Goal: Task Accomplishment & Management: Manage account settings

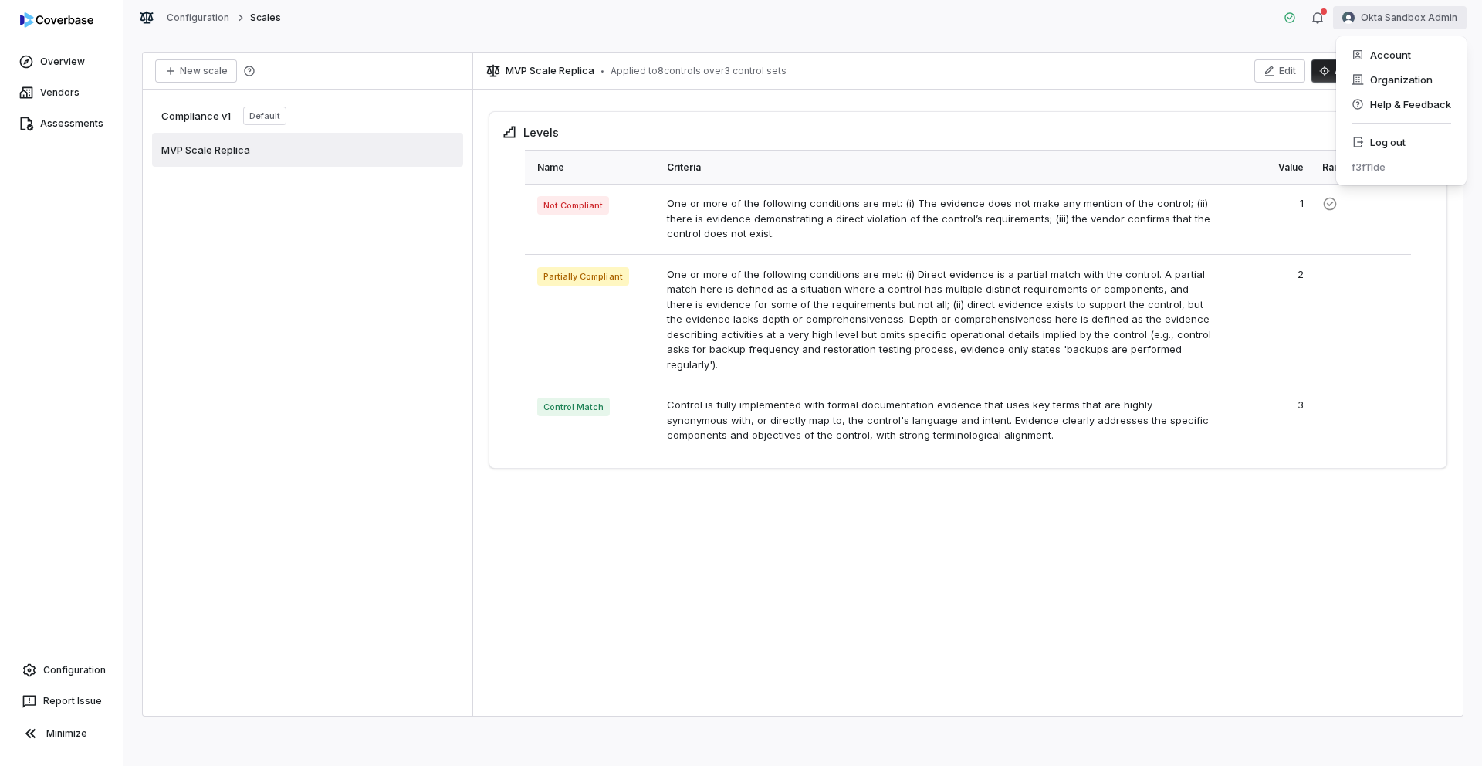
click at [1385, 15] on html "Overview Vendors Assessments Configuration Report Issue Minimize Configuration …" at bounding box center [741, 383] width 1482 height 766
click at [1390, 142] on div "Log out" at bounding box center [1401, 142] width 118 height 25
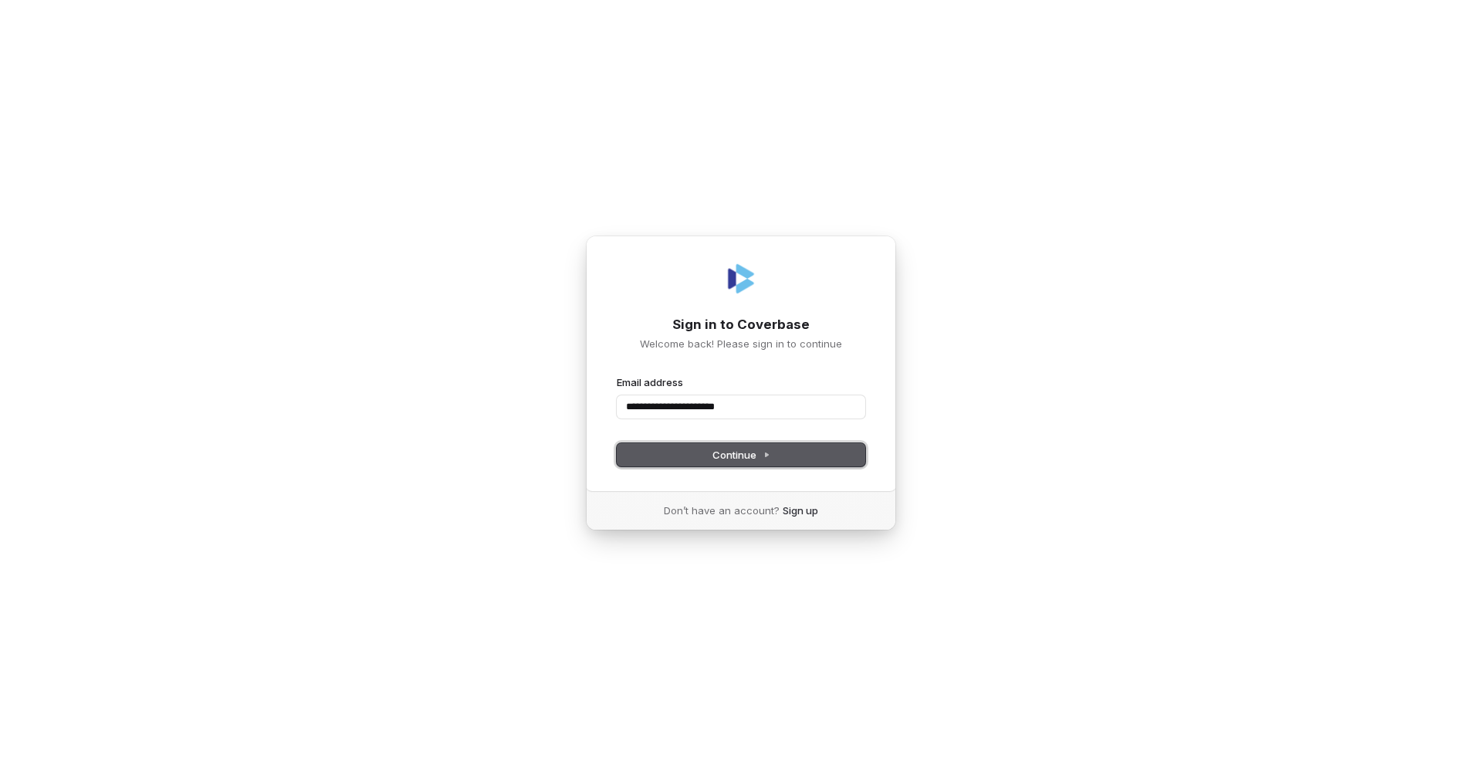
click at [766, 452] on icon at bounding box center [767, 455] width 8 height 8
type input "**********"
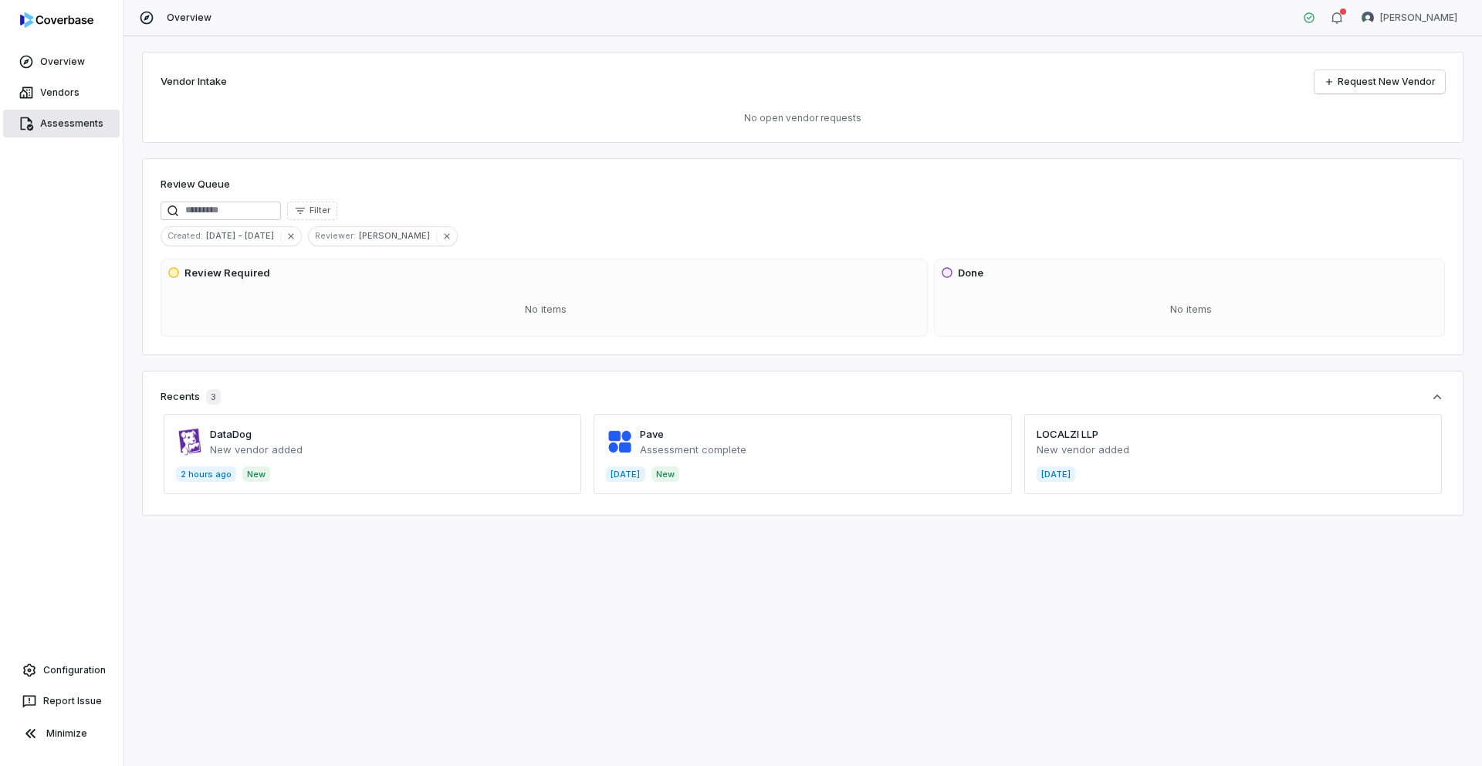
click at [68, 119] on link "Assessments" at bounding box center [61, 124] width 117 height 28
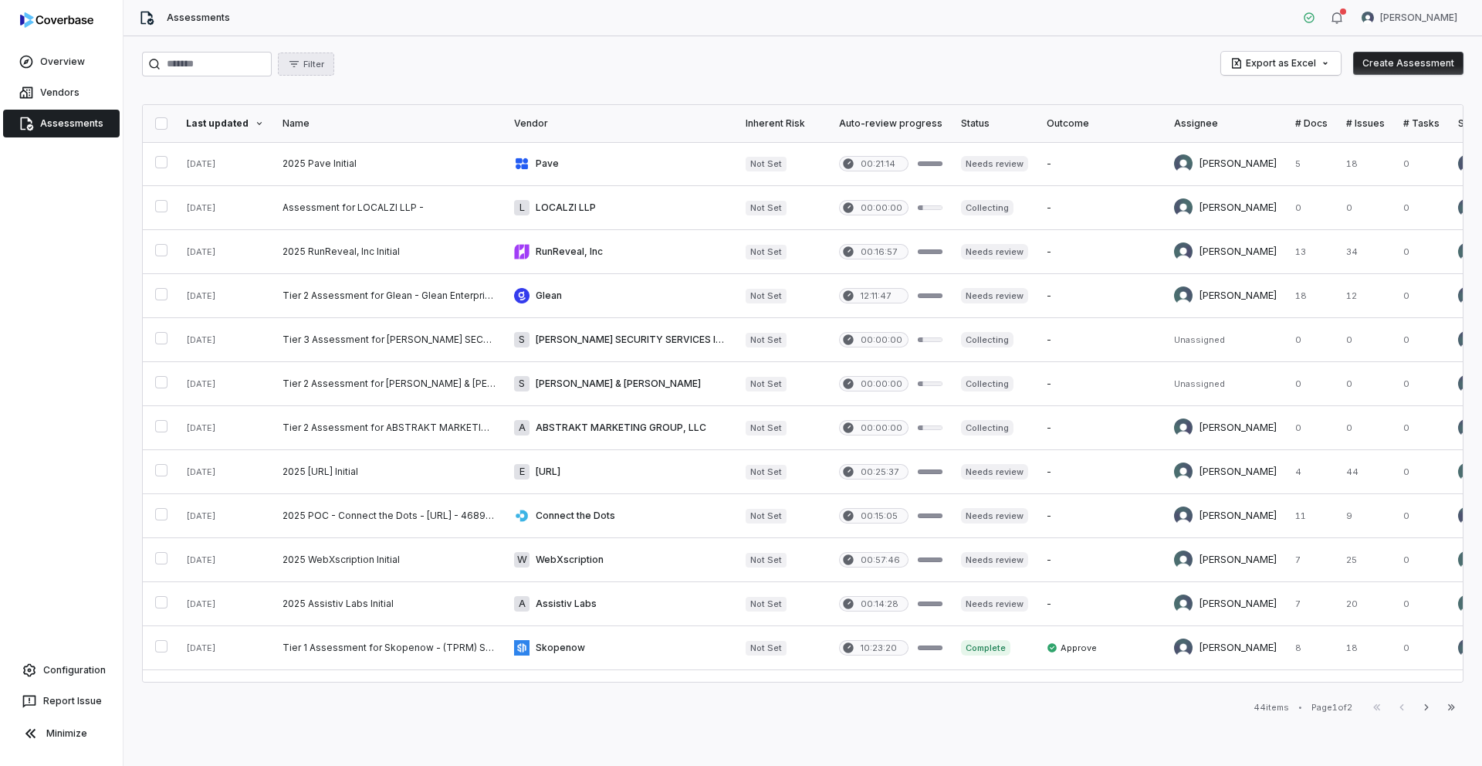
click at [334, 75] on button "Filter" at bounding box center [306, 63] width 56 height 23
click at [322, 130] on div "Status" at bounding box center [372, 135] width 148 height 25
click at [343, 232] on p "Needs review" at bounding box center [347, 234] width 58 height 12
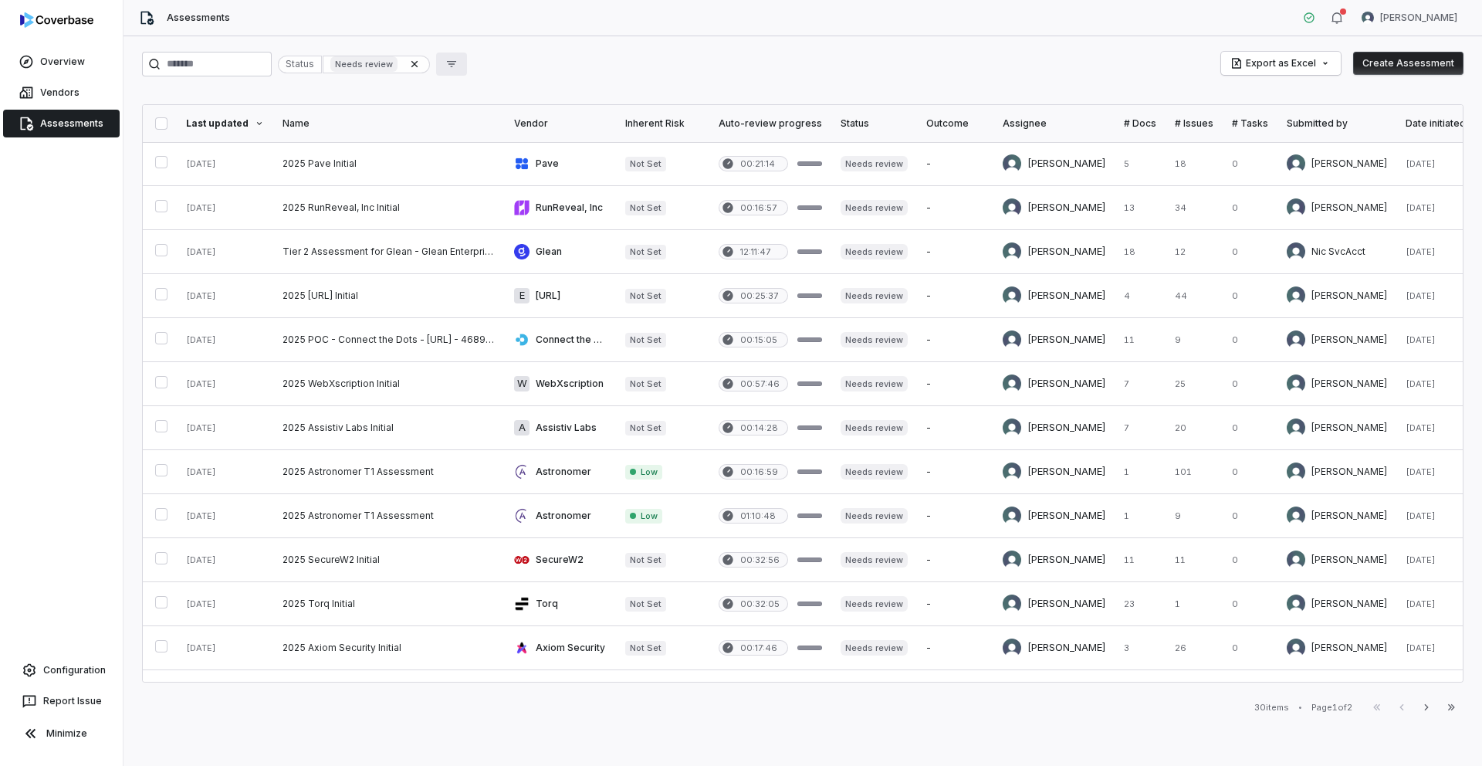
click at [456, 69] on icon "button" at bounding box center [451, 64] width 12 height 12
click at [428, 64] on div "Status Needs review" at bounding box center [354, 65] width 152 height 18
click at [340, 203] on link at bounding box center [389, 207] width 232 height 43
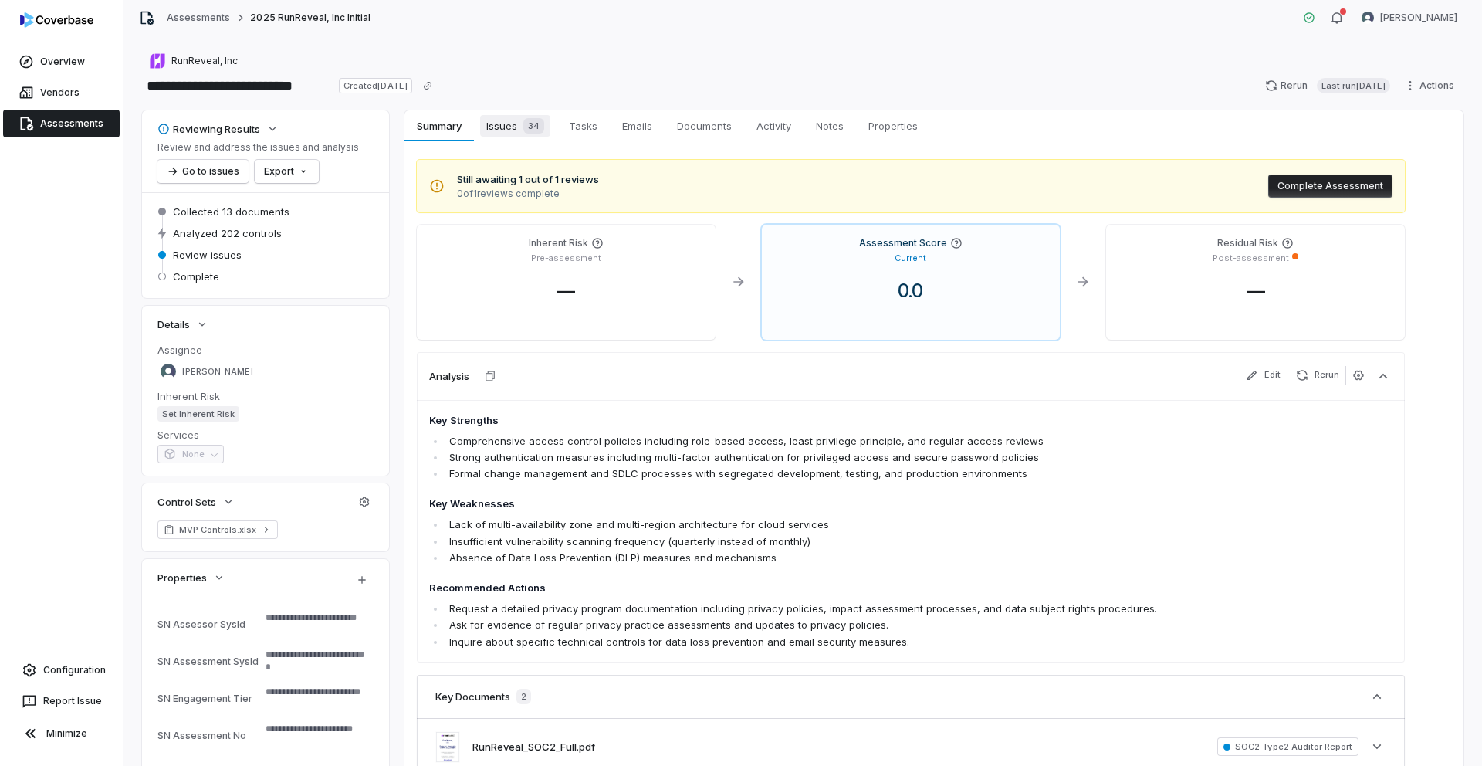
click at [505, 134] on span "Issues 34" at bounding box center [515, 126] width 70 height 22
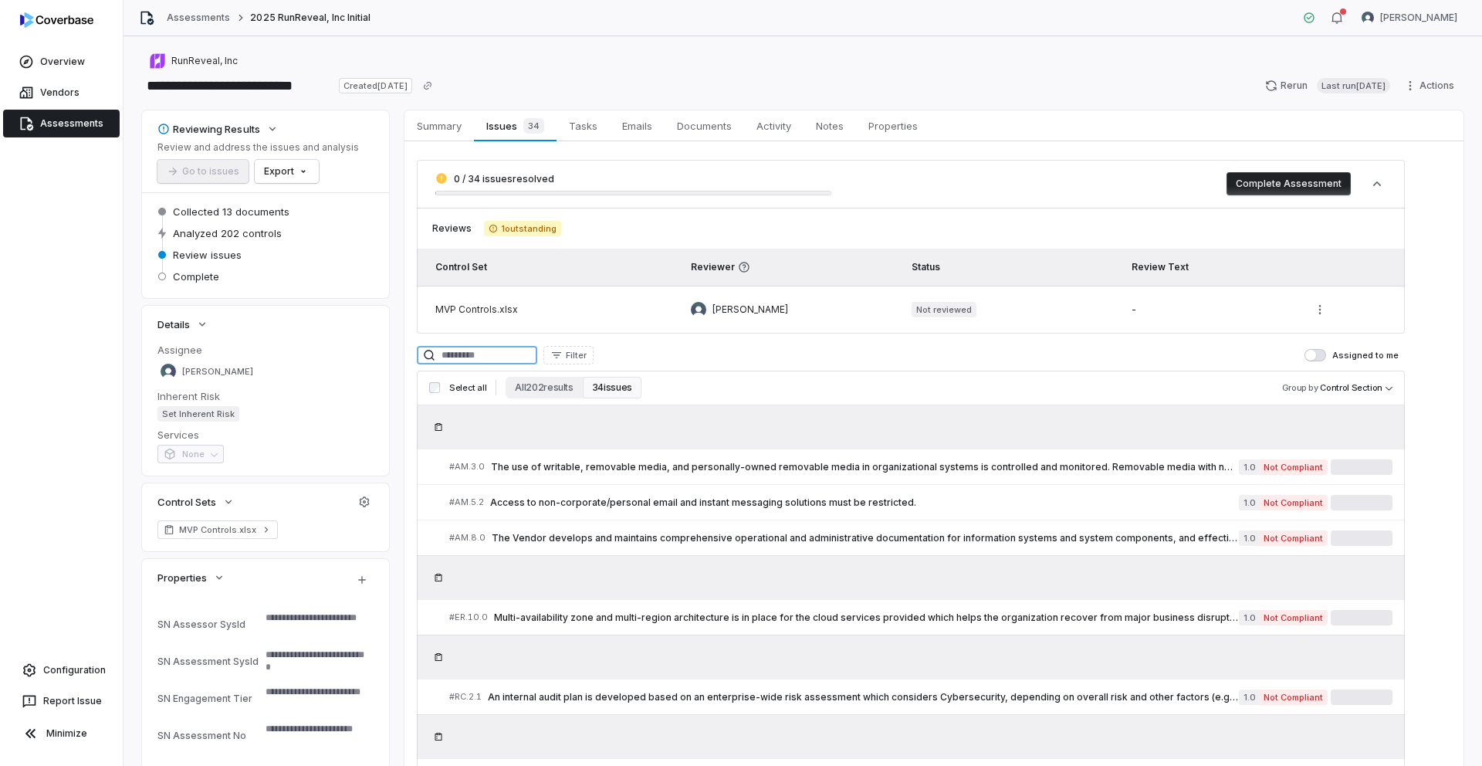
click at [467, 357] on input at bounding box center [477, 355] width 120 height 19
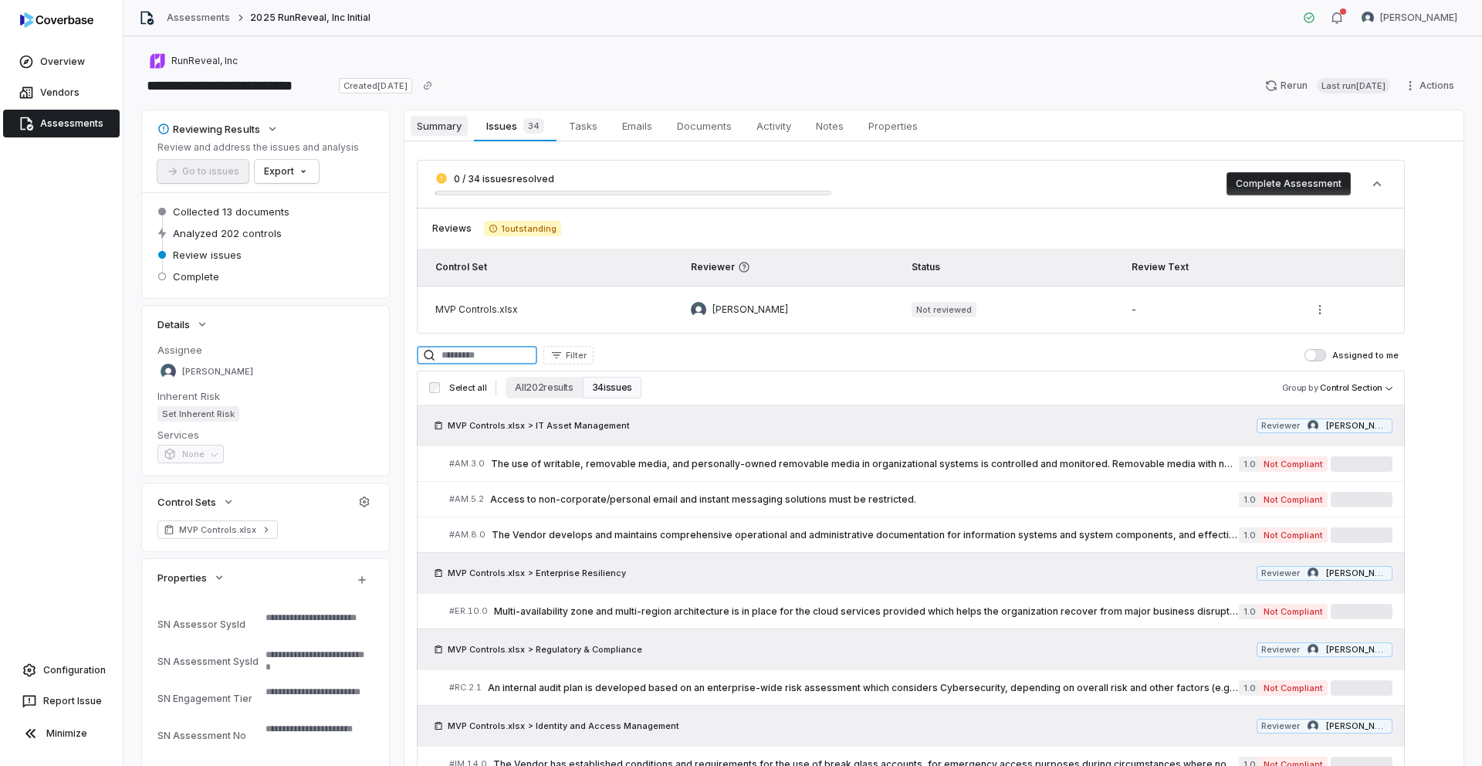
type textarea "*"
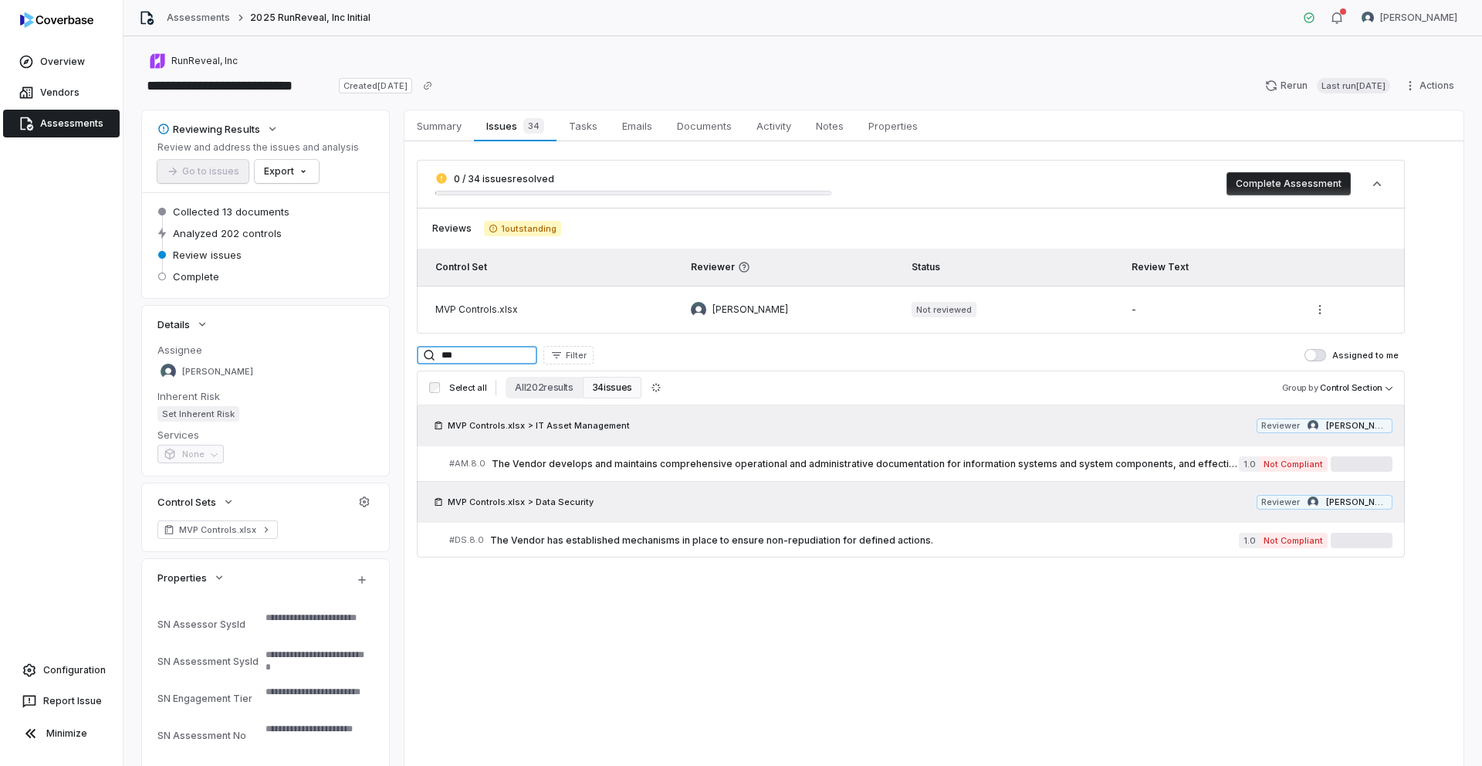
type input "***"
click at [198, 24] on div "Assessments 2025 RunReveal, Inc Initial" at bounding box center [255, 17] width 232 height 15
click at [199, 19] on link "Assessments" at bounding box center [198, 18] width 63 height 12
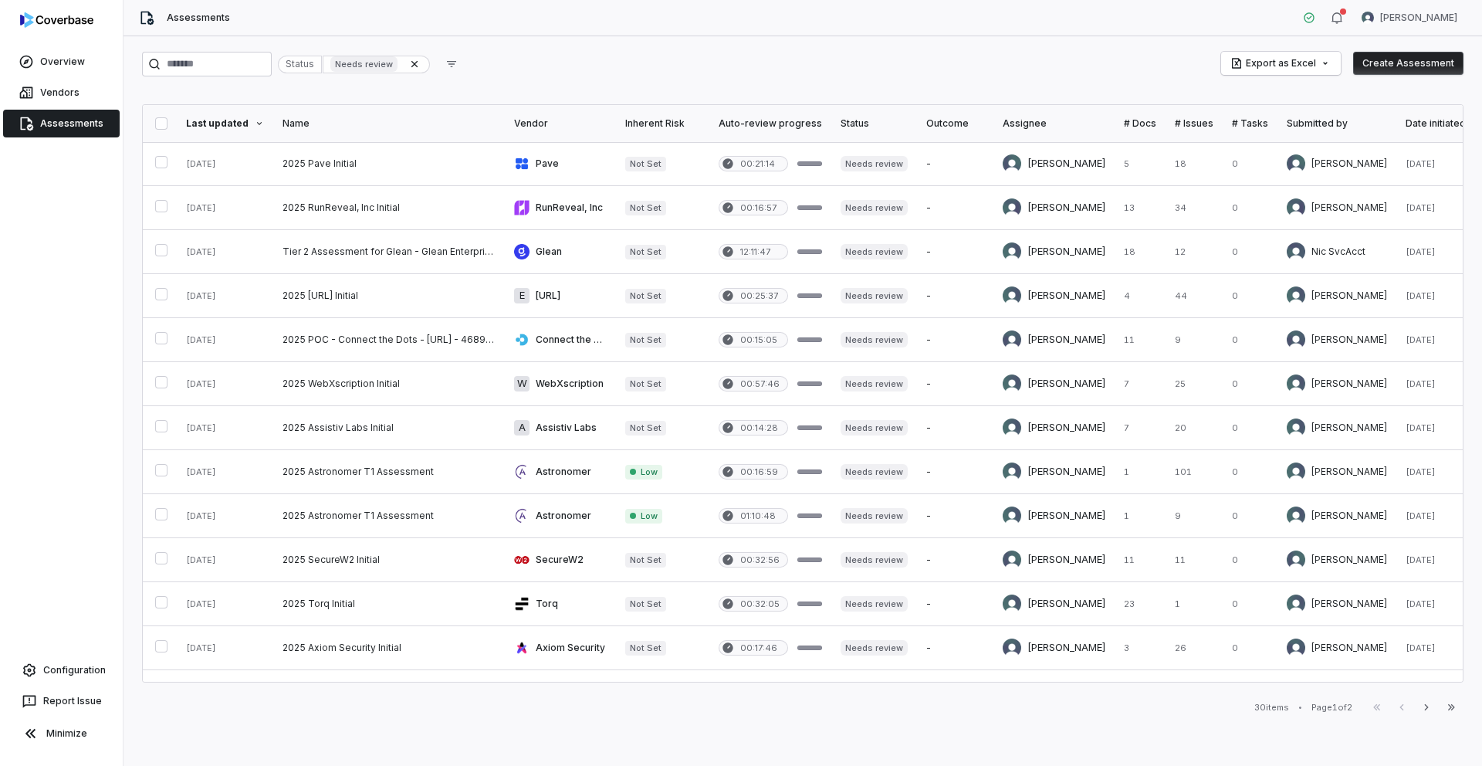
click at [393, 66] on p "Needs review" at bounding box center [364, 64] width 58 height 12
click at [376, 58] on p "Needs review" at bounding box center [364, 64] width 58 height 12
click at [377, 64] on p "Needs review" at bounding box center [364, 64] width 58 height 12
click at [421, 64] on icon at bounding box center [414, 64] width 12 height 12
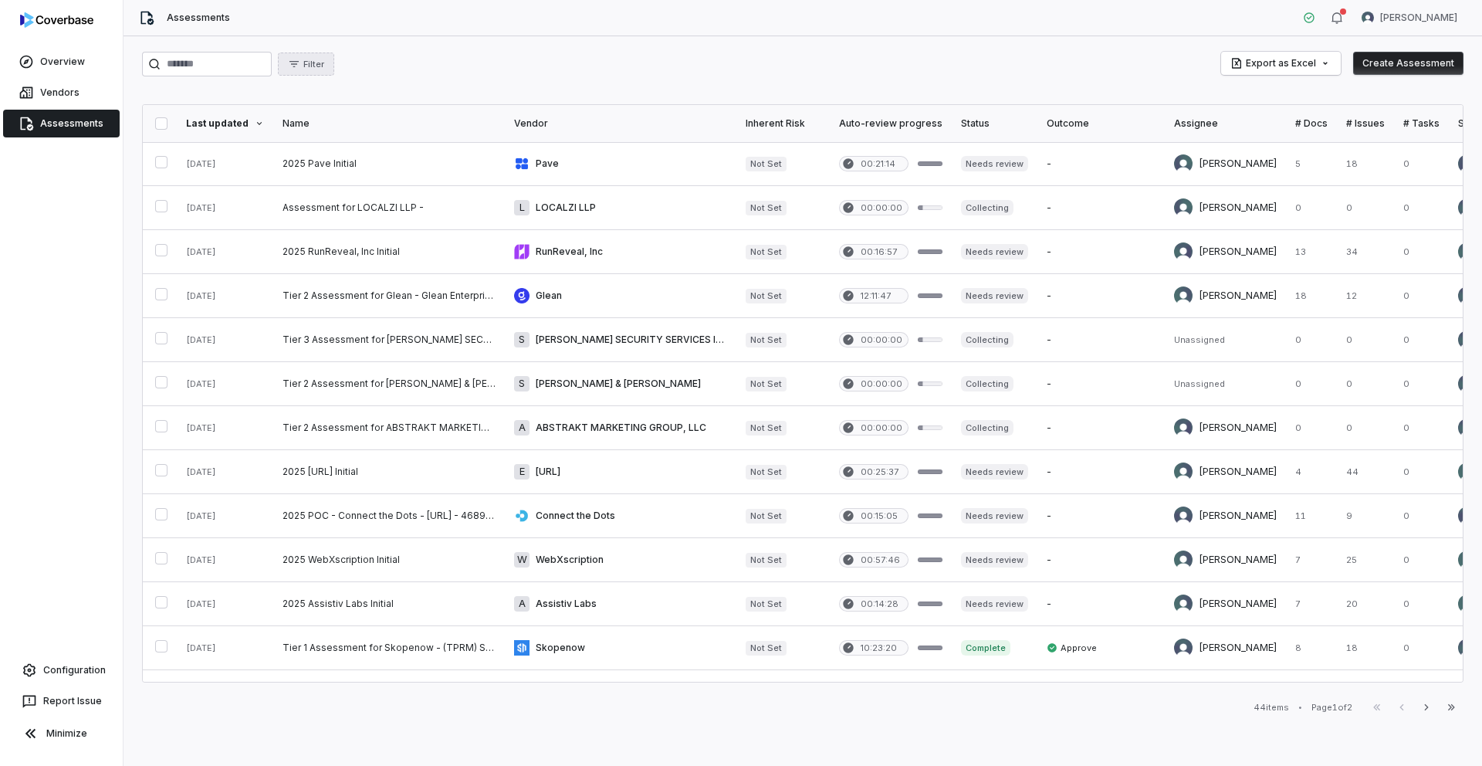
click at [300, 69] on icon "button" at bounding box center [294, 64] width 12 height 12
click at [334, 639] on link at bounding box center [389, 647] width 232 height 43
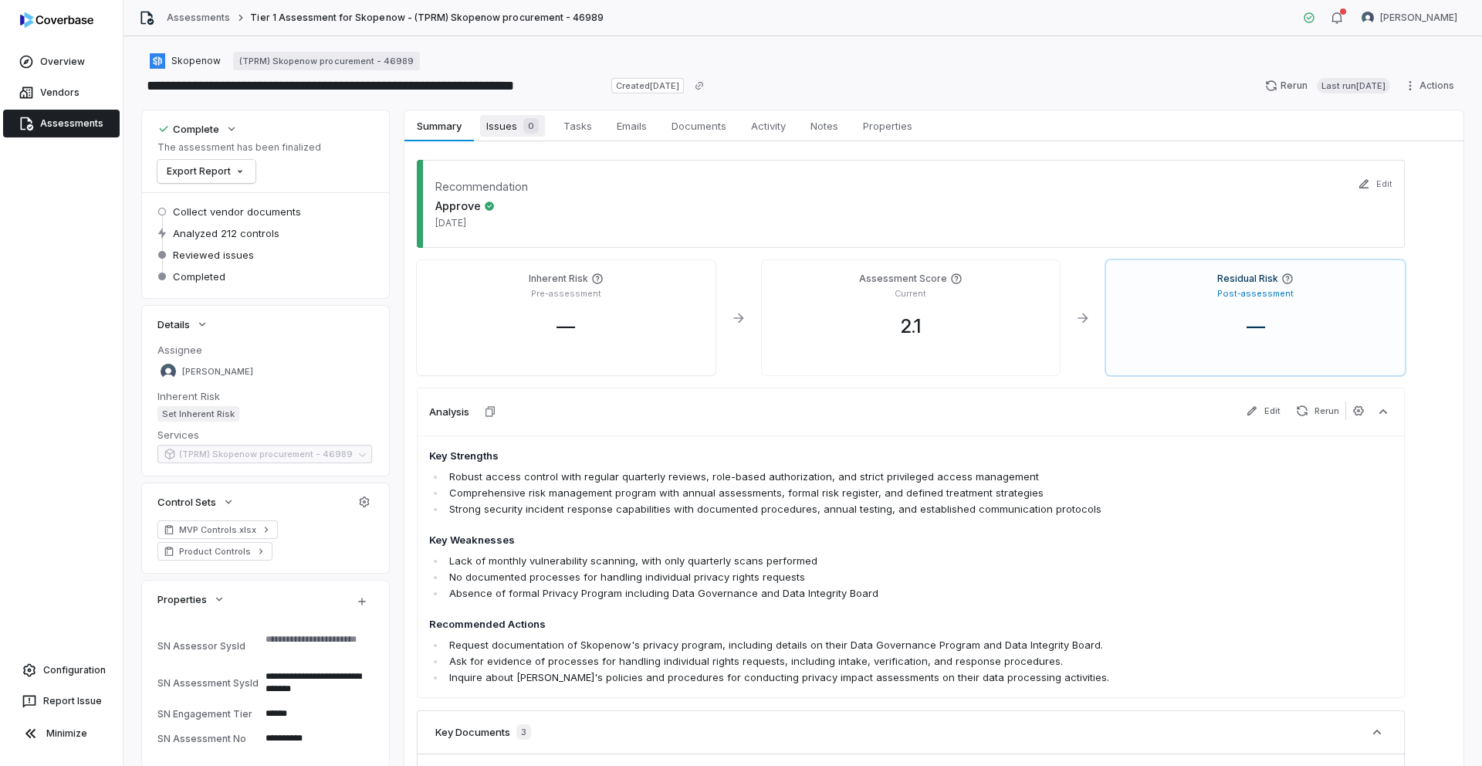
click at [520, 124] on div "0" at bounding box center [528, 125] width 22 height 15
type textarea "*"
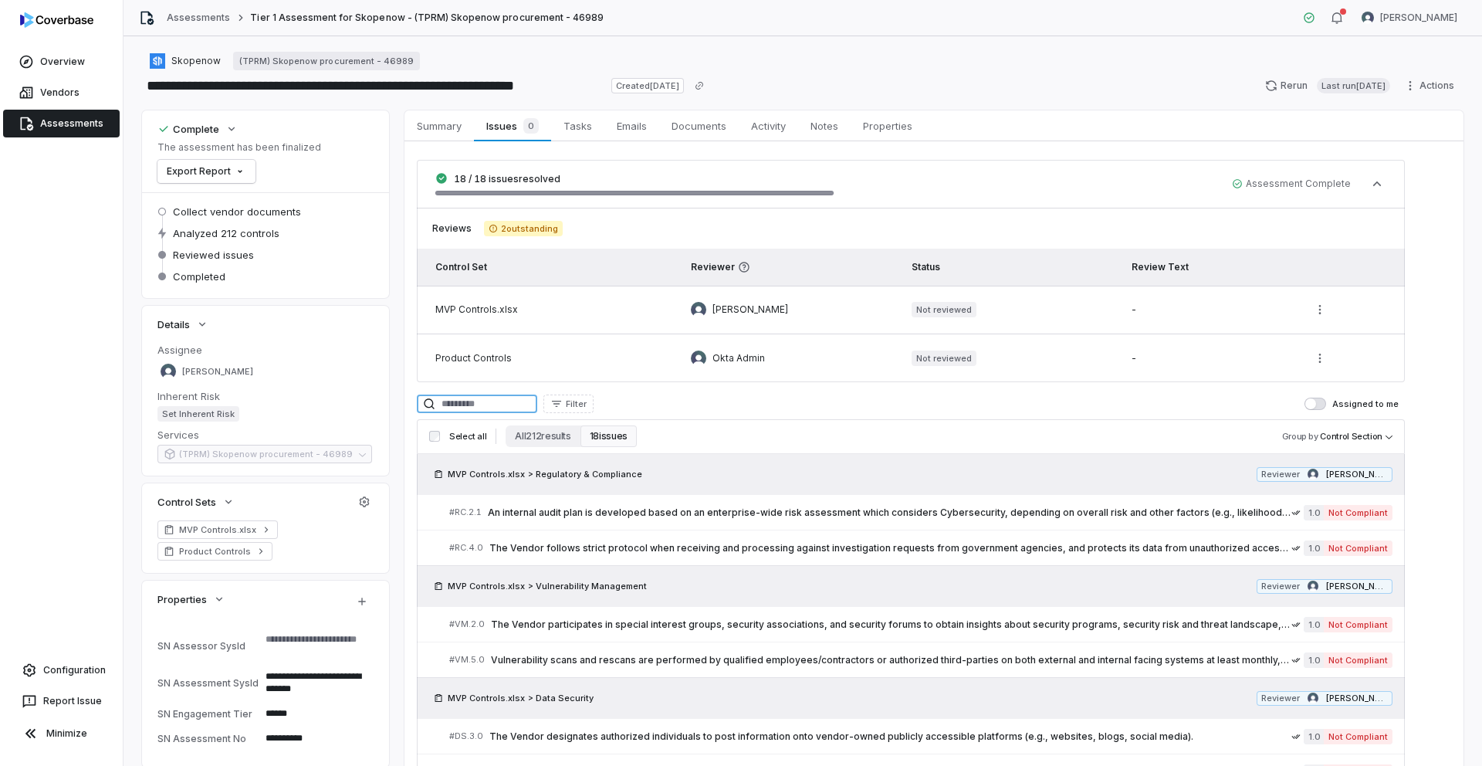
click at [491, 408] on input at bounding box center [477, 403] width 120 height 19
type input "***"
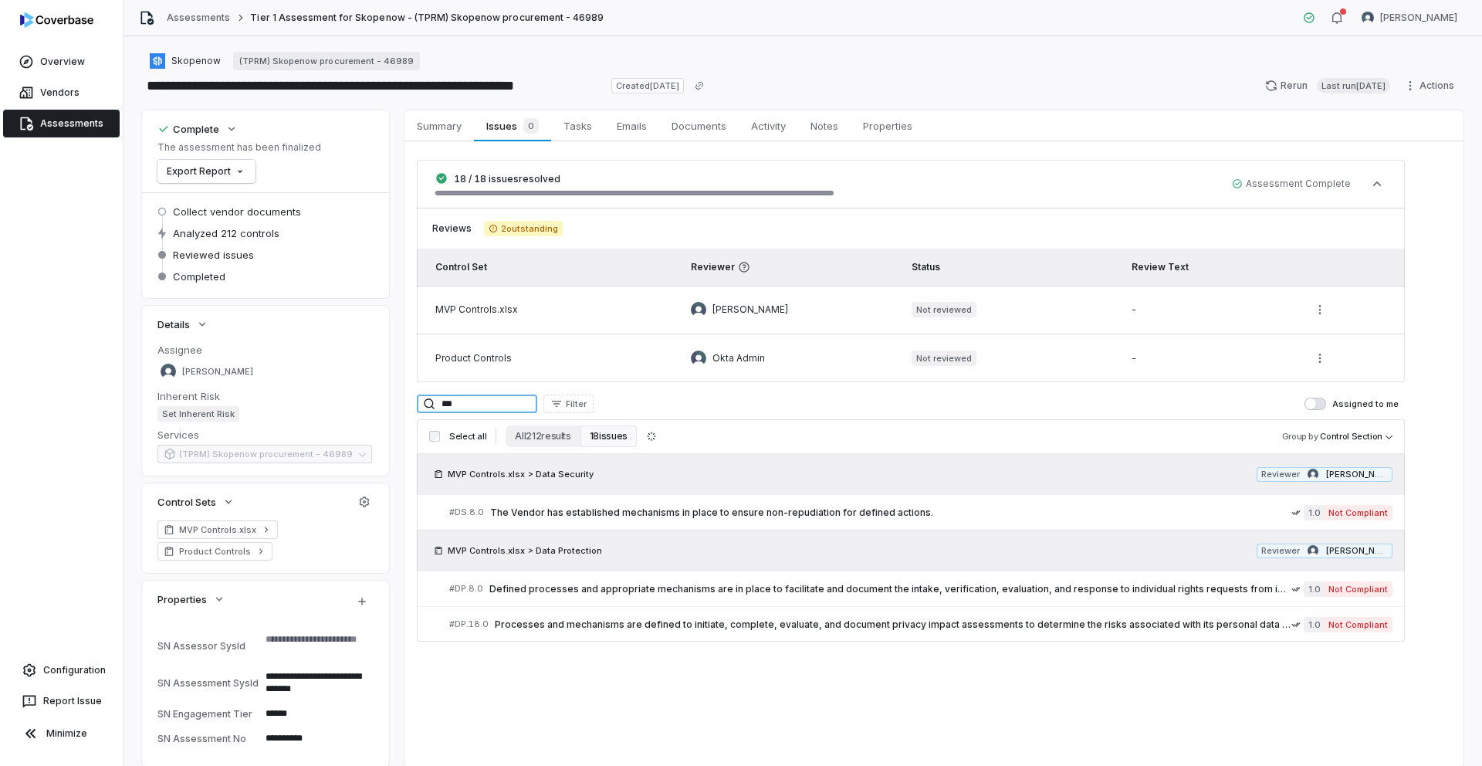
type textarea "*"
type input "***"
click at [1313, 306] on html "**********" at bounding box center [741, 383] width 1482 height 766
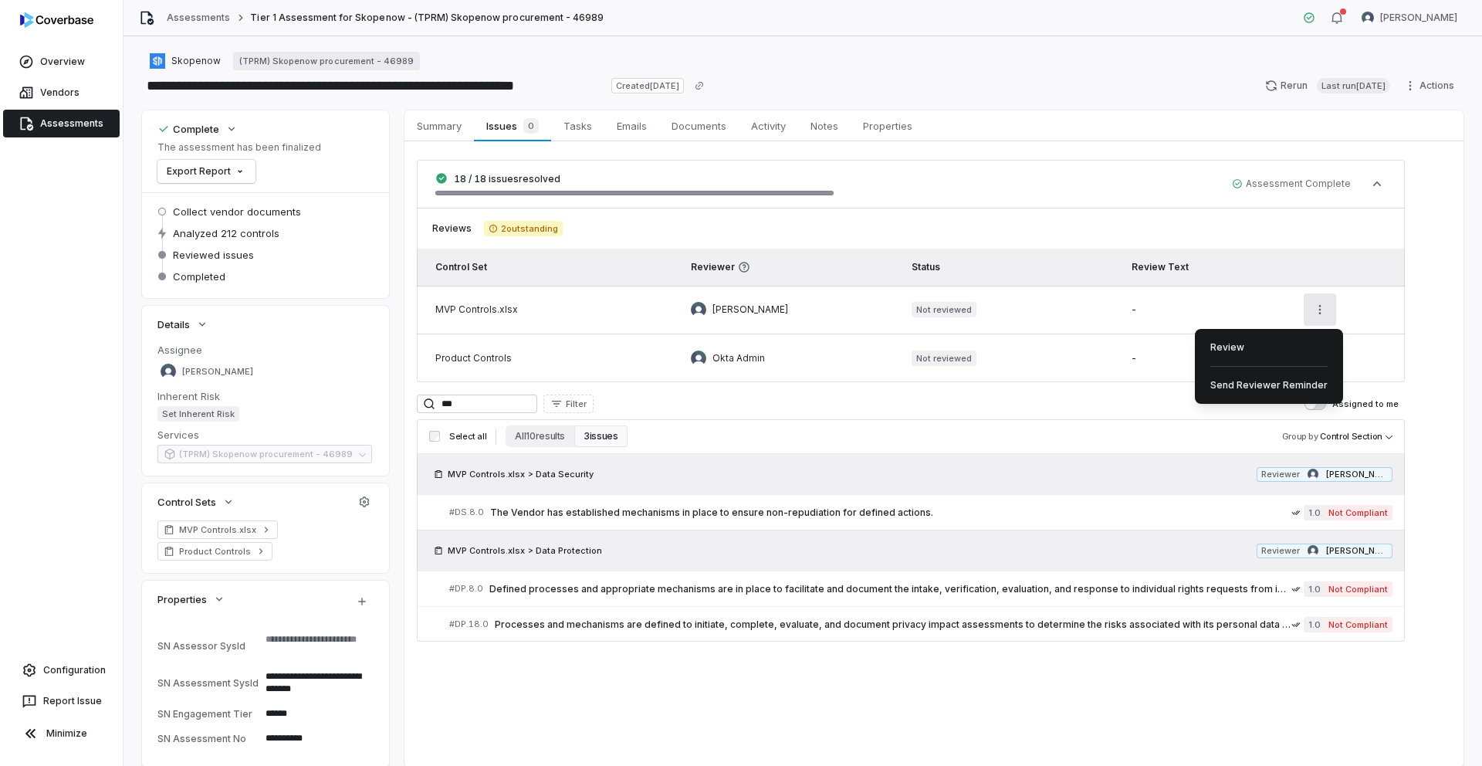
click at [627, 218] on html "**********" at bounding box center [741, 383] width 1482 height 766
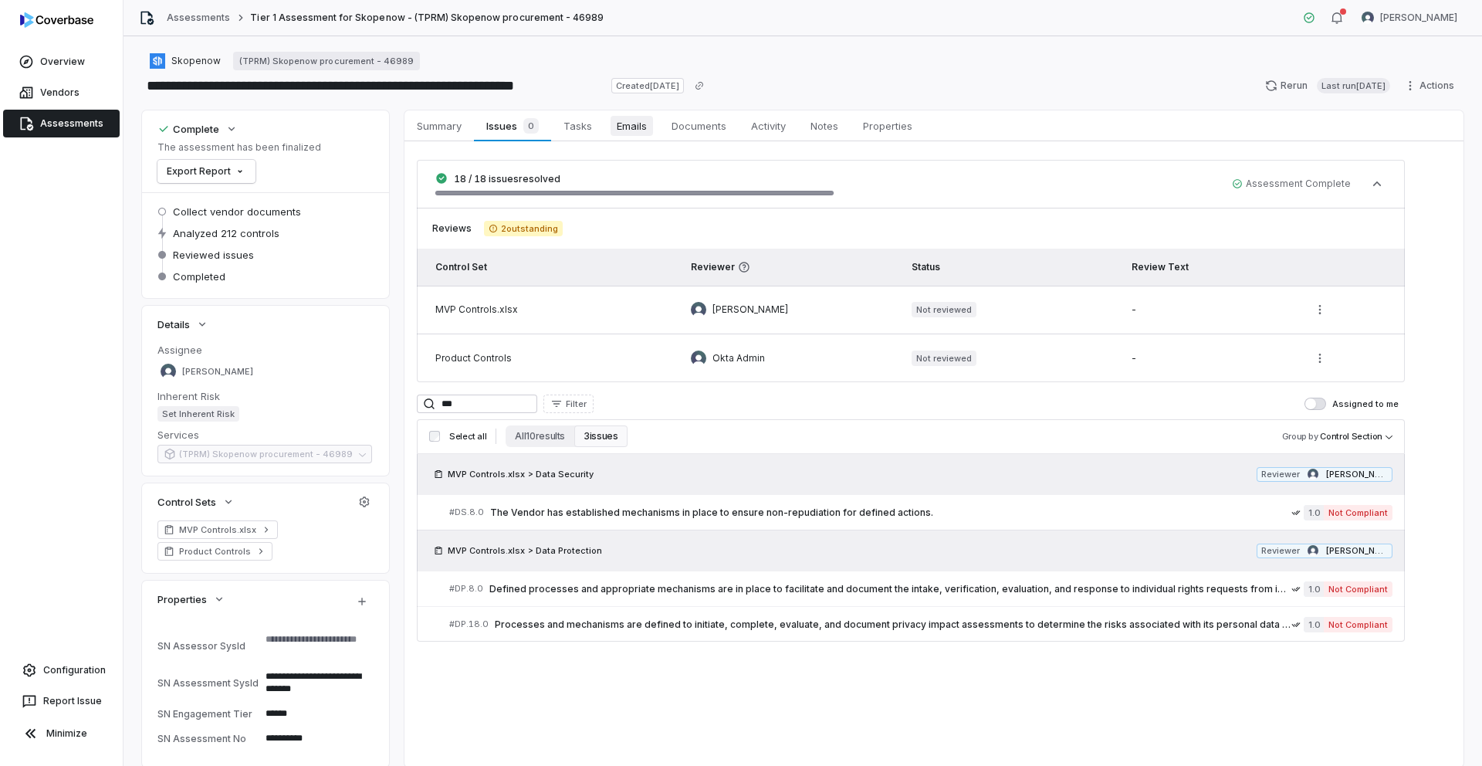
click at [633, 126] on span "Emails" at bounding box center [631, 126] width 42 height 20
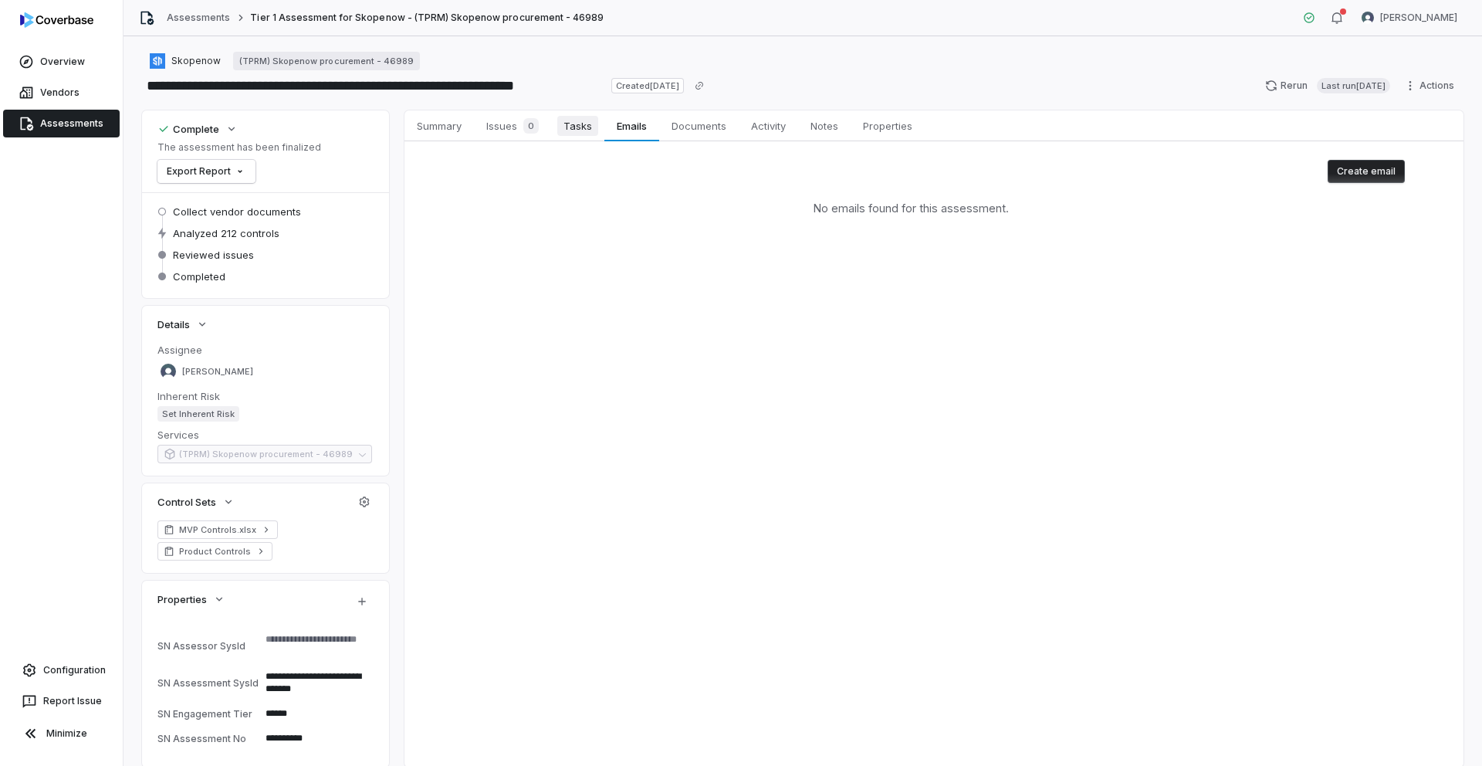
click at [590, 127] on span "Tasks" at bounding box center [577, 126] width 41 height 20
click at [688, 130] on span "Documents" at bounding box center [698, 126] width 67 height 20
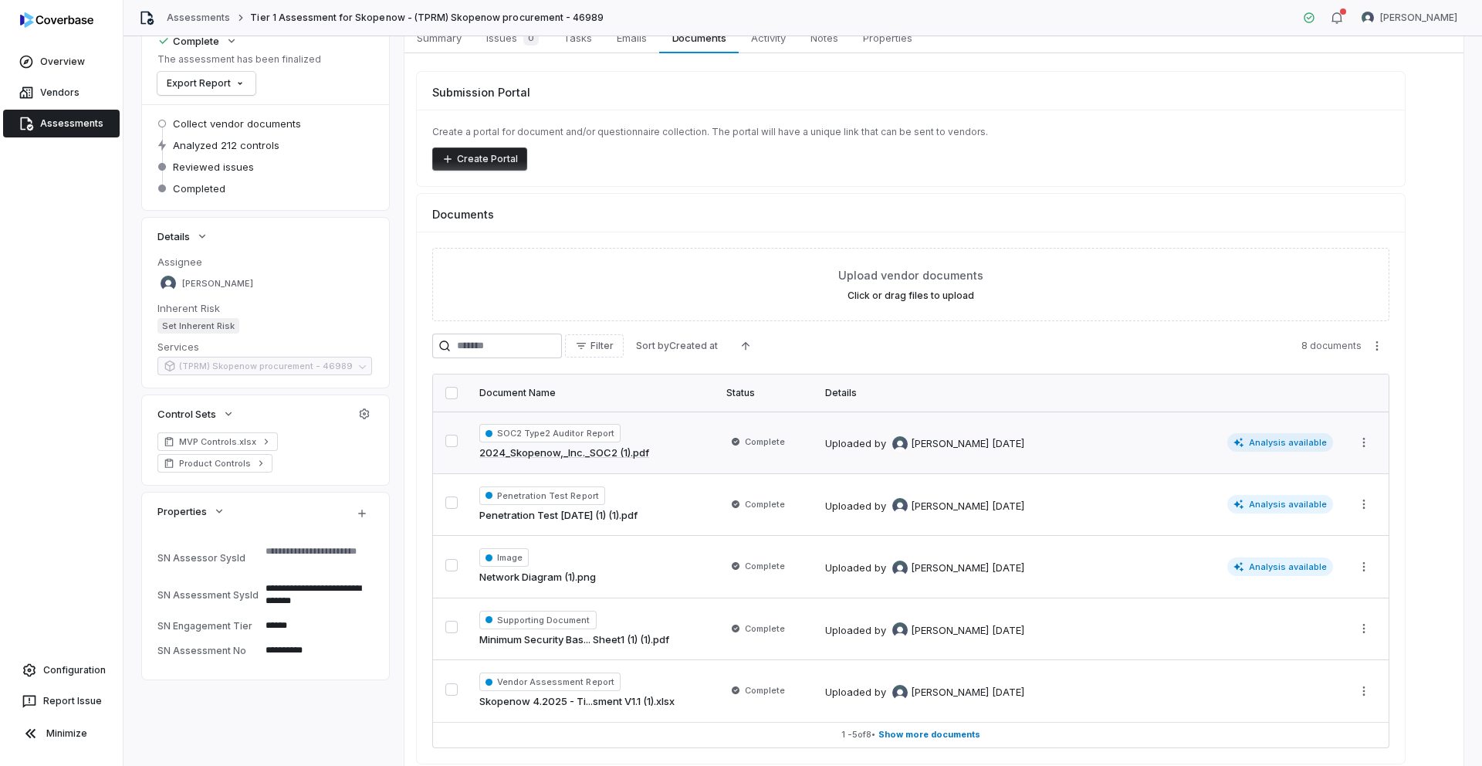
scroll to position [154, 0]
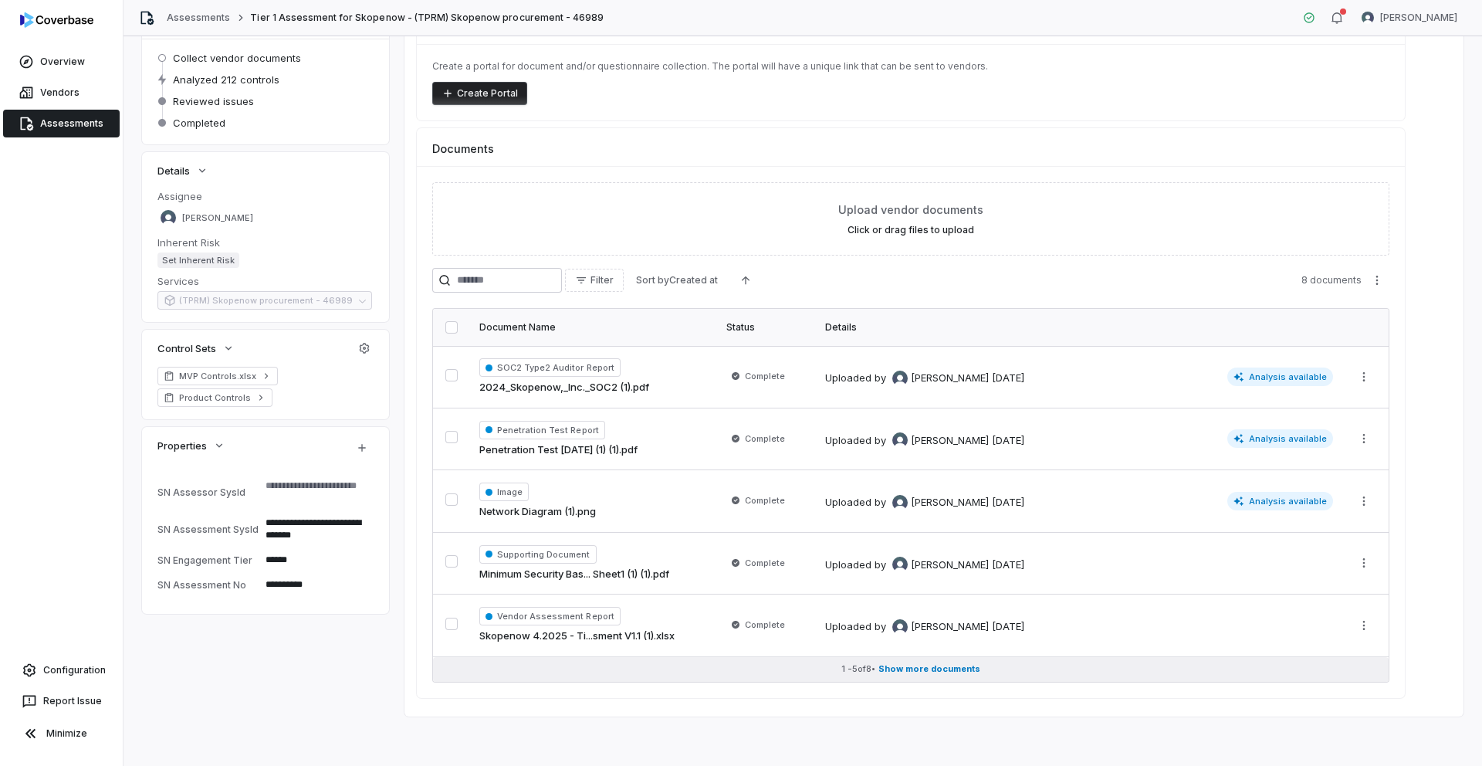
click at [912, 668] on span "Show more documents" at bounding box center [929, 669] width 102 height 12
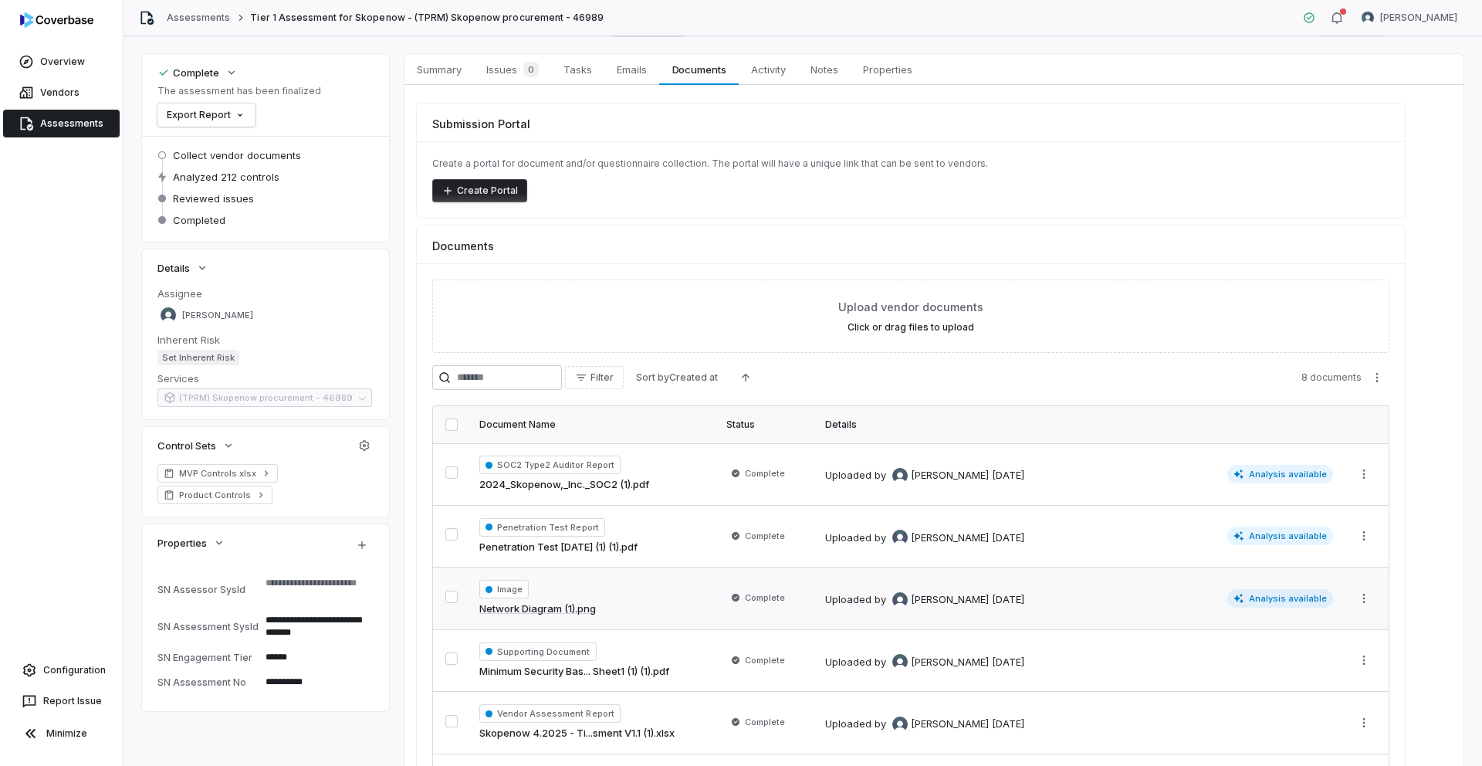
scroll to position [0, 0]
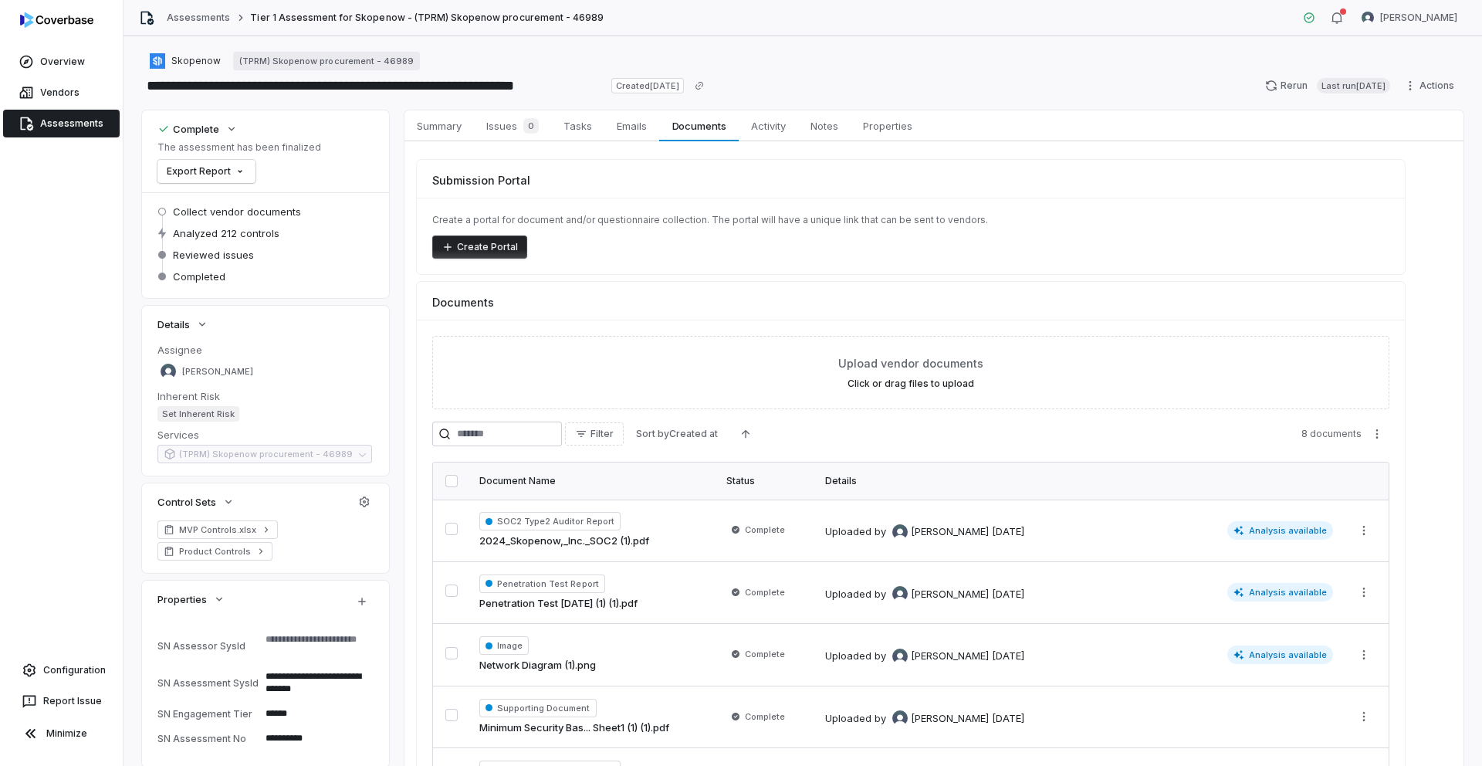
type textarea "*"
